Goal: Understand process/instructions: Learn how to perform a task or action

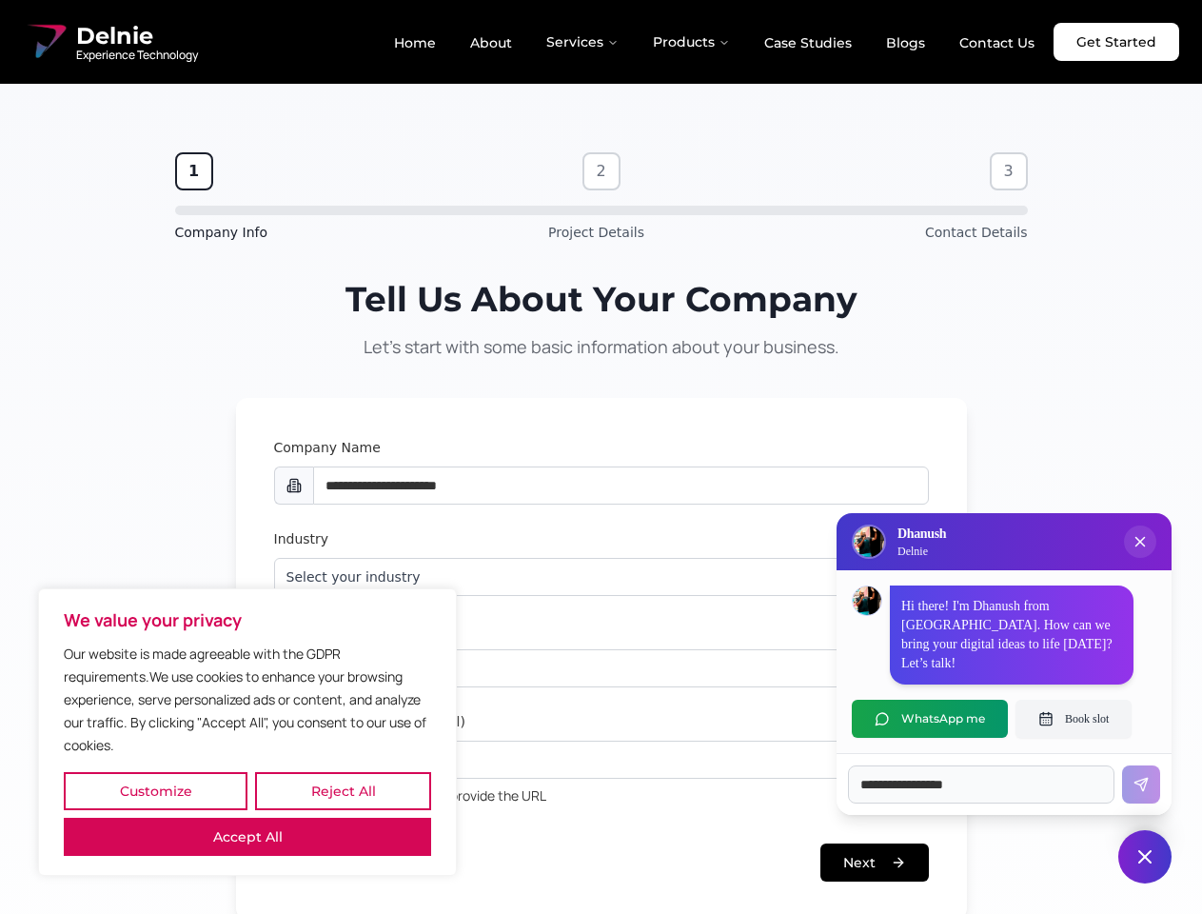
click at [155, 791] on button "Customize" at bounding box center [156, 791] width 184 height 38
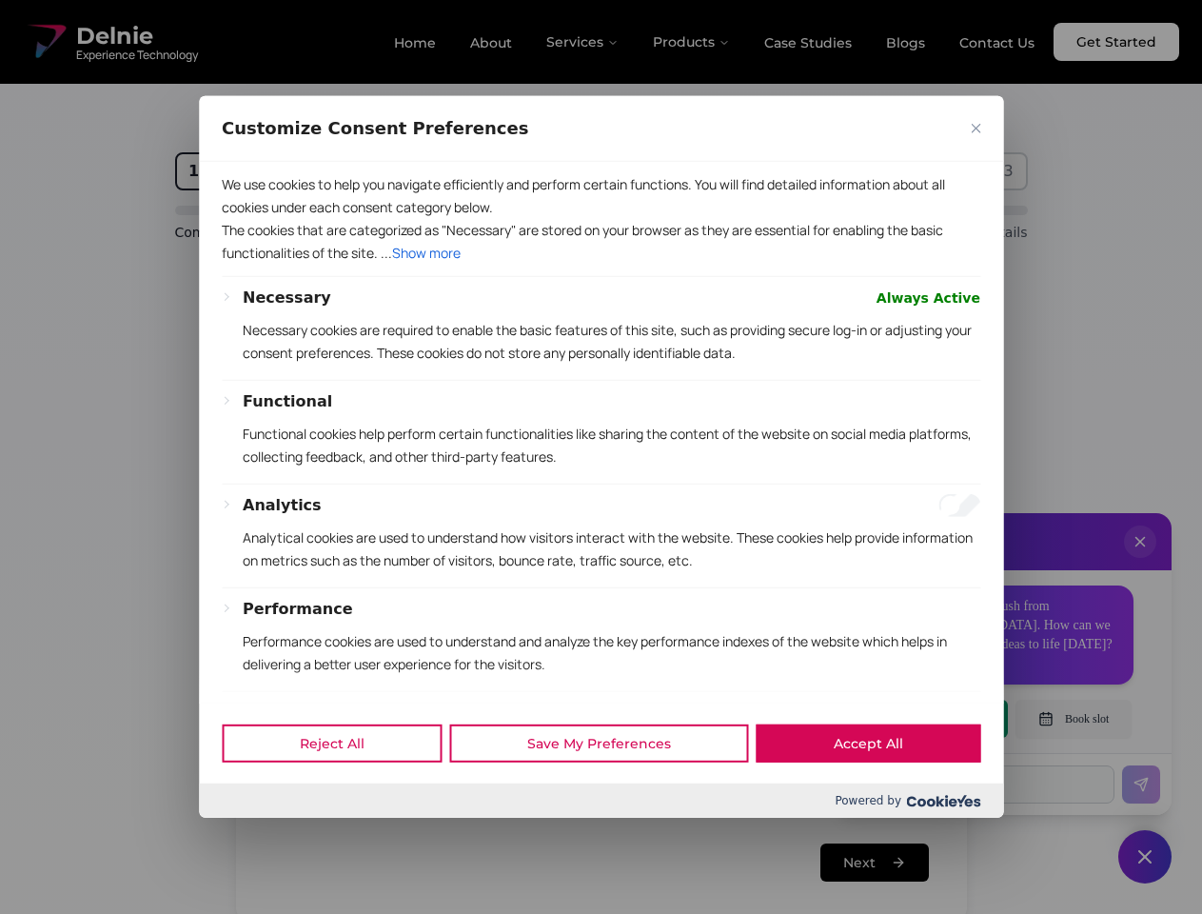
click at [247, 702] on div "We use cookies to help you navigate efficiently and perform certain functions. …" at bounding box center [601, 432] width 804 height 541
click at [600, 457] on p "Functional cookies help perform certain functionalities like sharing the conten…" at bounding box center [611, 446] width 737 height 46
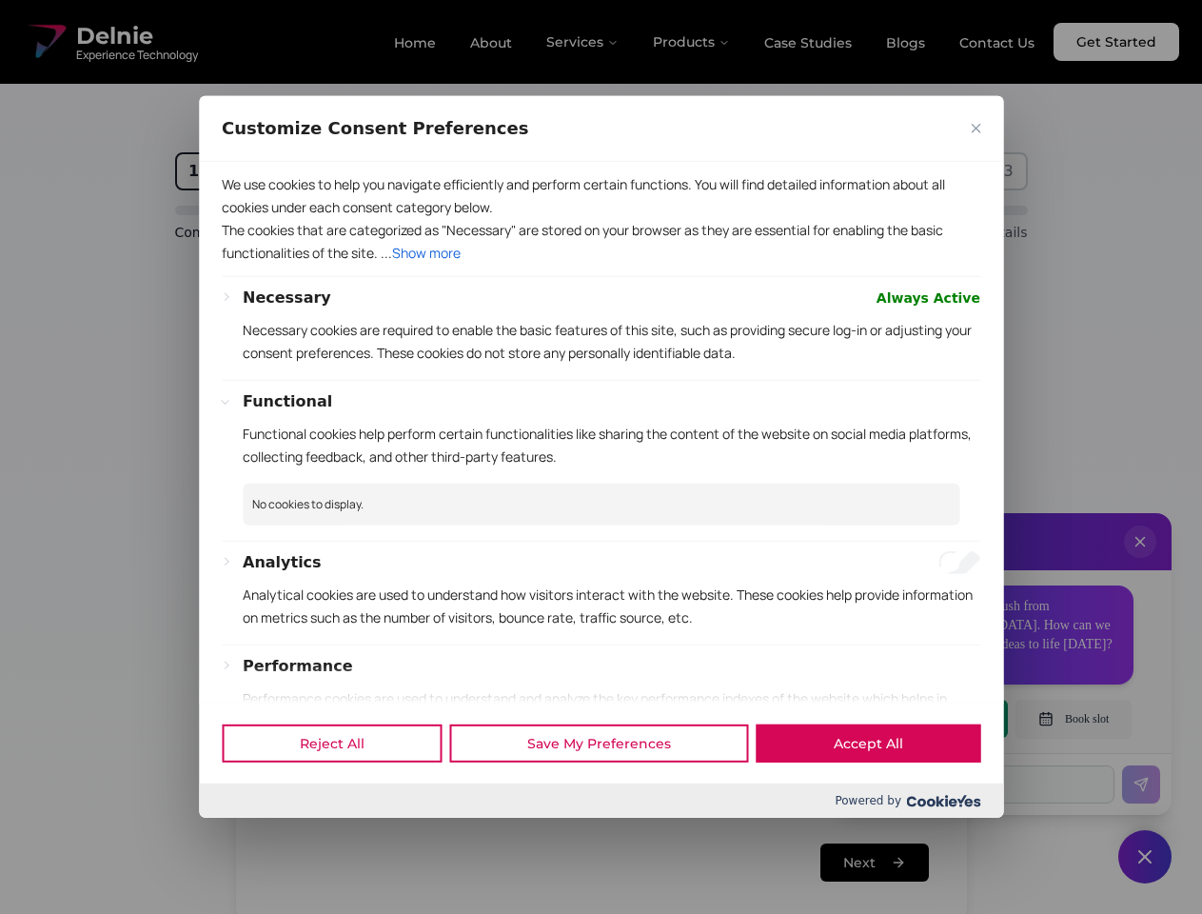
click at [1140, 560] on div at bounding box center [601, 457] width 1202 height 914
click at [930, 718] on div "Reject All Save My Preferences Accept All" at bounding box center [601, 742] width 804 height 81
click at [1073, 718] on div at bounding box center [601, 457] width 1202 height 914
click at [1145, 856] on div at bounding box center [601, 457] width 1202 height 914
click at [583, 42] on div at bounding box center [601, 457] width 1202 height 914
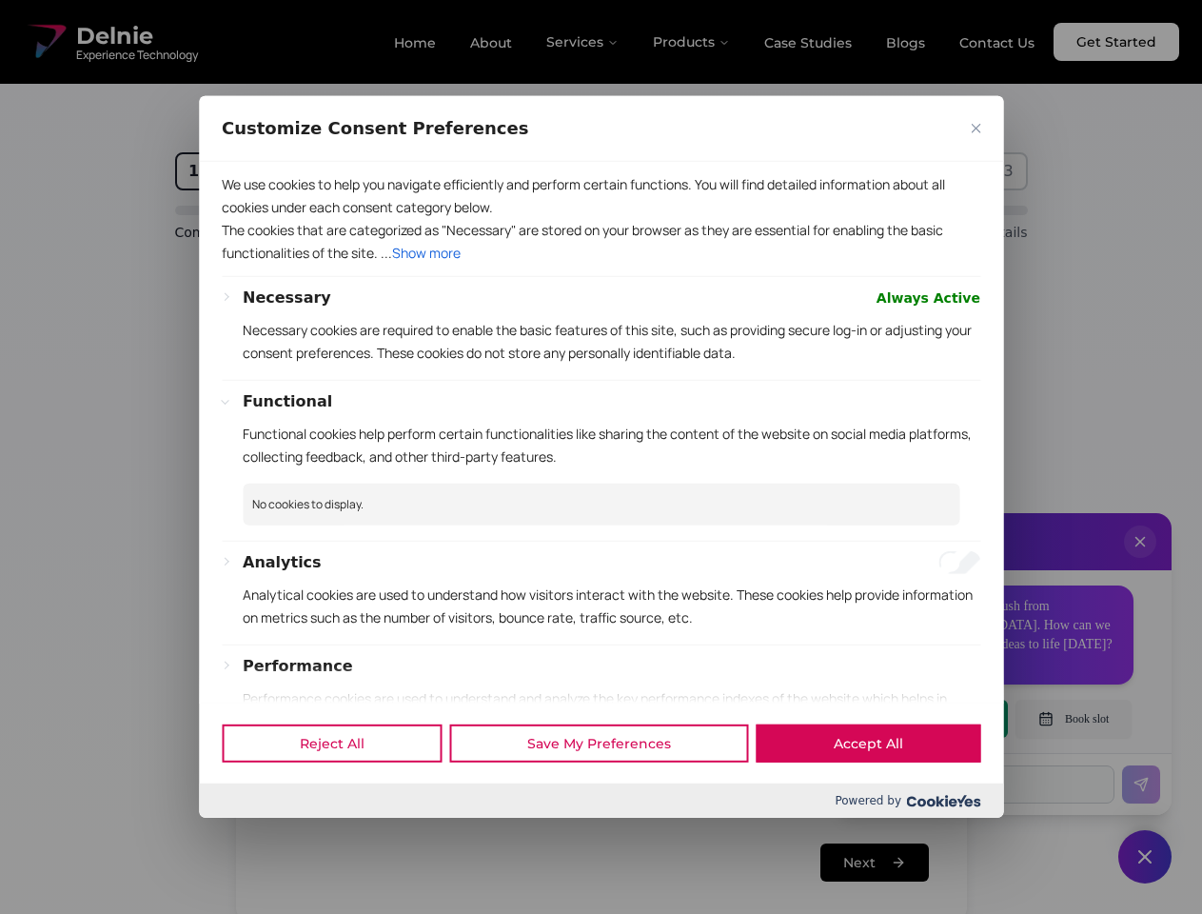
click at [692, 42] on div at bounding box center [601, 457] width 1202 height 914
